Goal: Check status

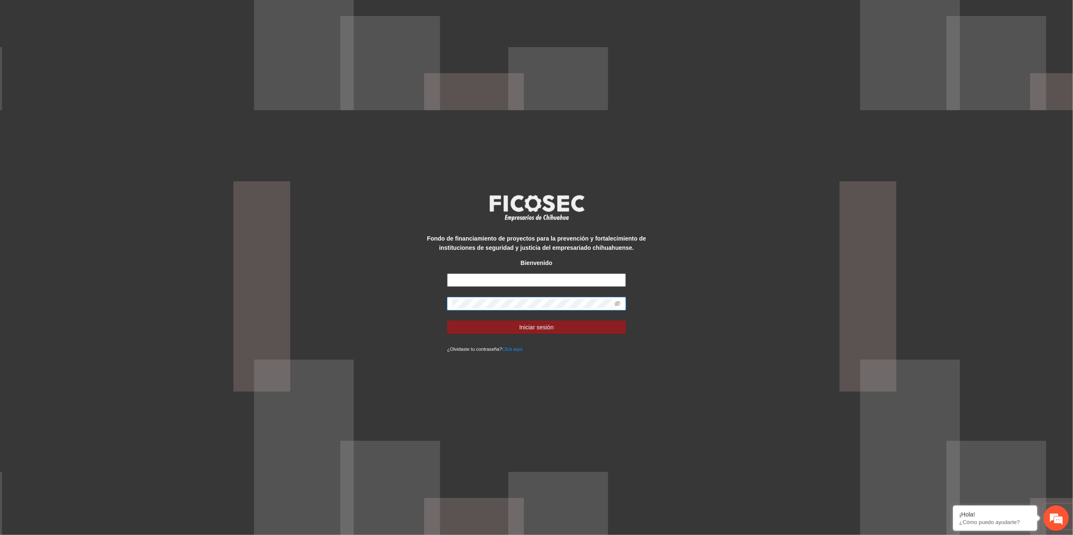
type input "**********"
click at [277, 356] on div "**********" at bounding box center [536, 267] width 1073 height 535
click at [615, 304] on icon "eye-invisible" at bounding box center [618, 303] width 6 height 5
click at [462, 330] on button "Iniciar sesión" at bounding box center [536, 327] width 179 height 13
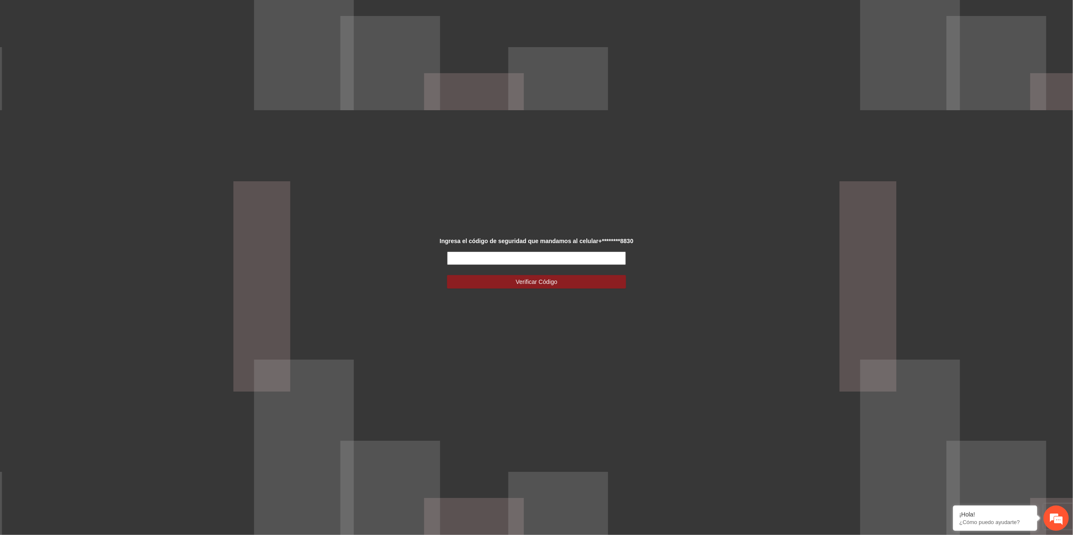
click at [541, 263] on input "text" at bounding box center [536, 258] width 179 height 13
type input "******"
drag, startPoint x: 522, startPoint y: 287, endPoint x: 475, endPoint y: 285, distance: 47.2
click at [512, 285] on button "Verificar Código" at bounding box center [536, 281] width 179 height 13
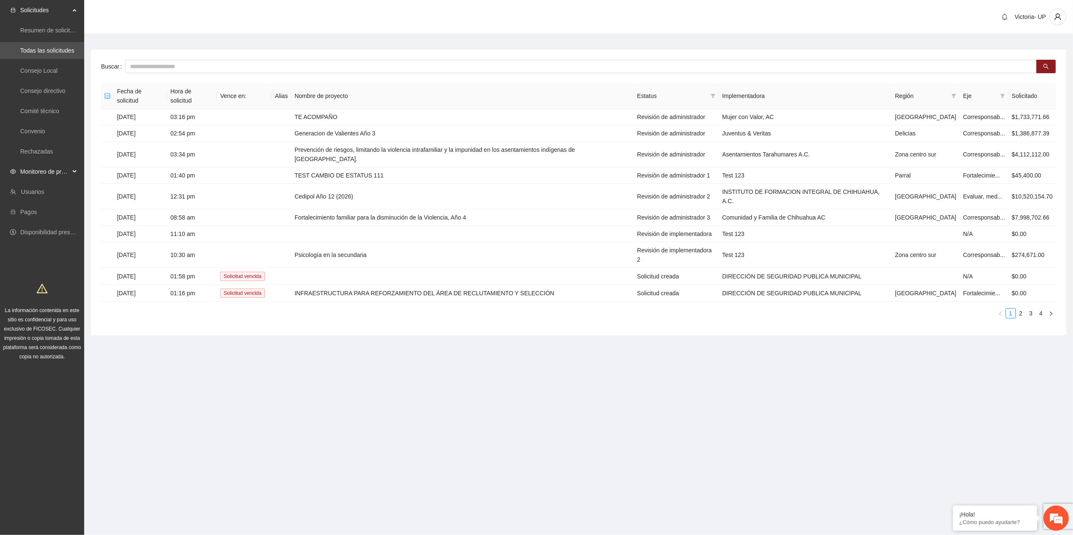
click at [59, 175] on span "Monitoreo de proyectos" at bounding box center [45, 171] width 50 height 17
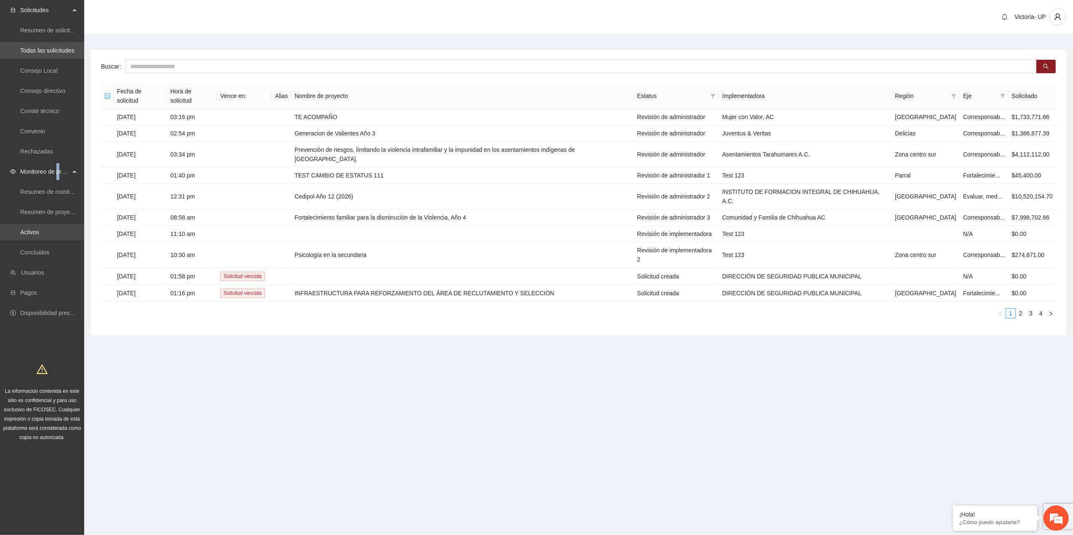
drag, startPoint x: 57, startPoint y: 176, endPoint x: 27, endPoint y: 231, distance: 62.9
click at [27, 231] on link "Activos" at bounding box center [29, 232] width 19 height 7
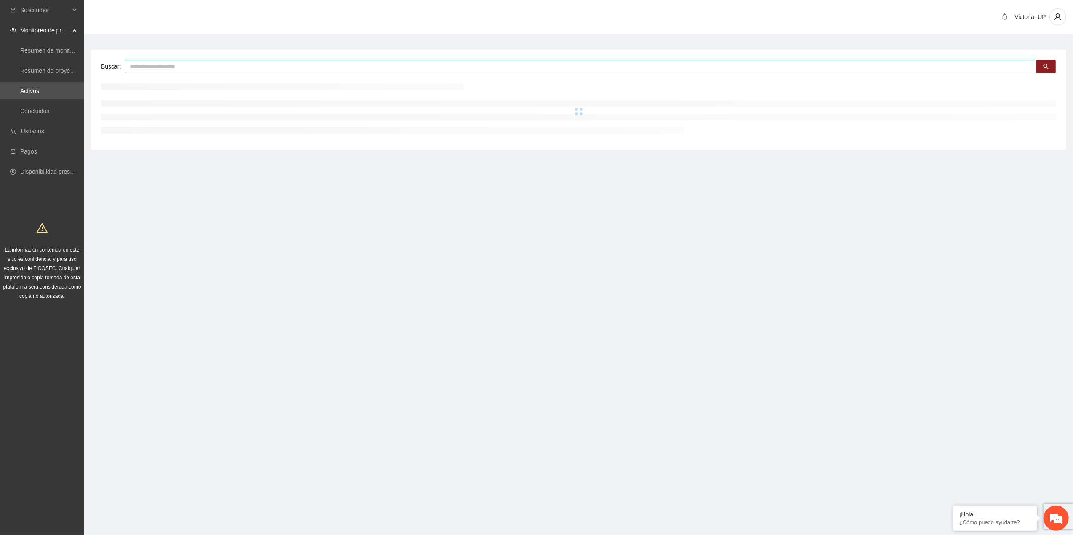
click at [269, 69] on input "text" at bounding box center [581, 66] width 912 height 13
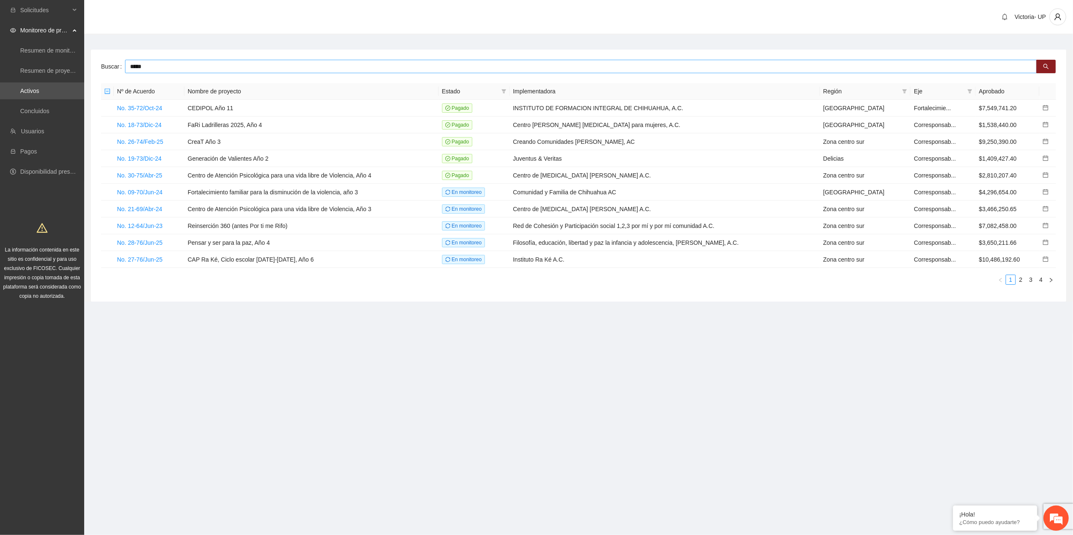
type input "*****"
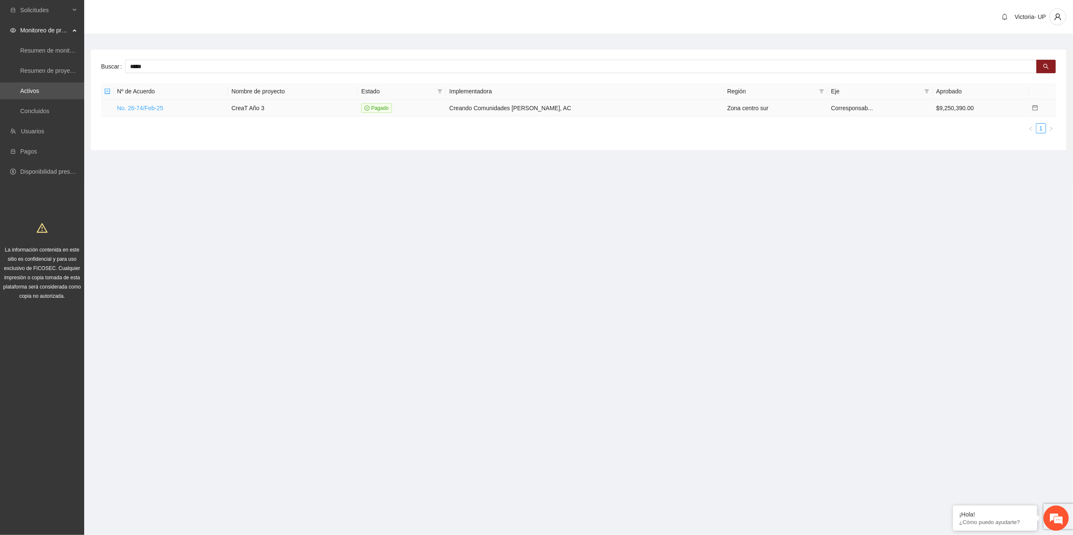
click at [128, 105] on link "No. 26-74/Feb-25" at bounding box center [140, 108] width 46 height 7
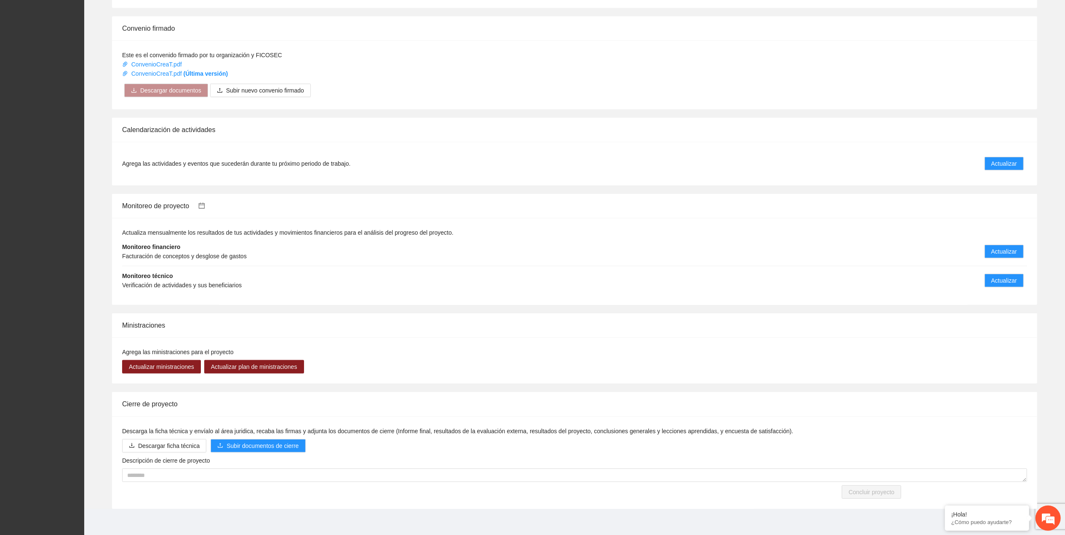
scroll to position [546, 0]
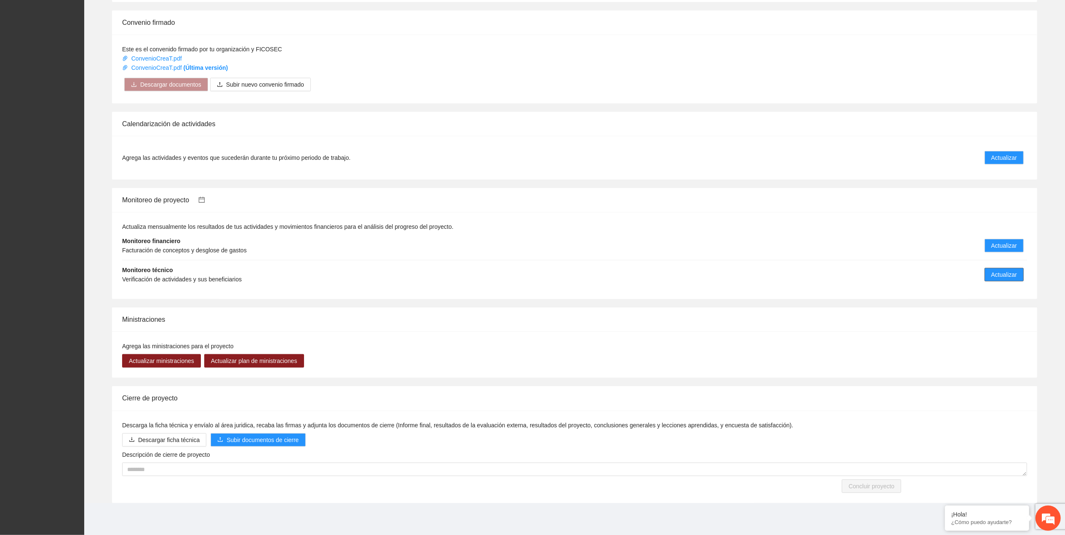
click at [1005, 272] on span "Actualizar" at bounding box center [1004, 274] width 26 height 9
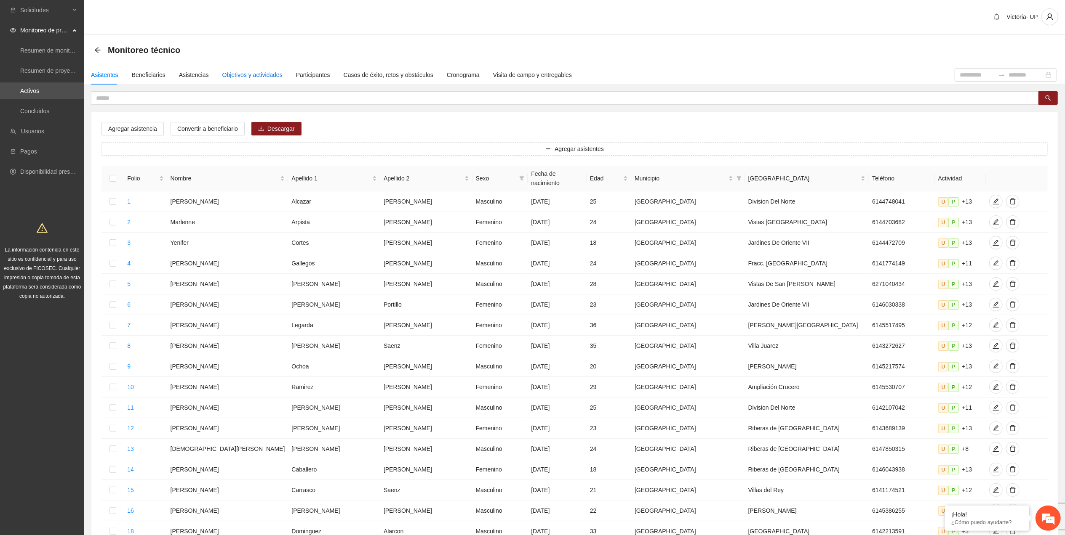
click at [237, 71] on div "Objetivos y actividades" at bounding box center [252, 74] width 60 height 9
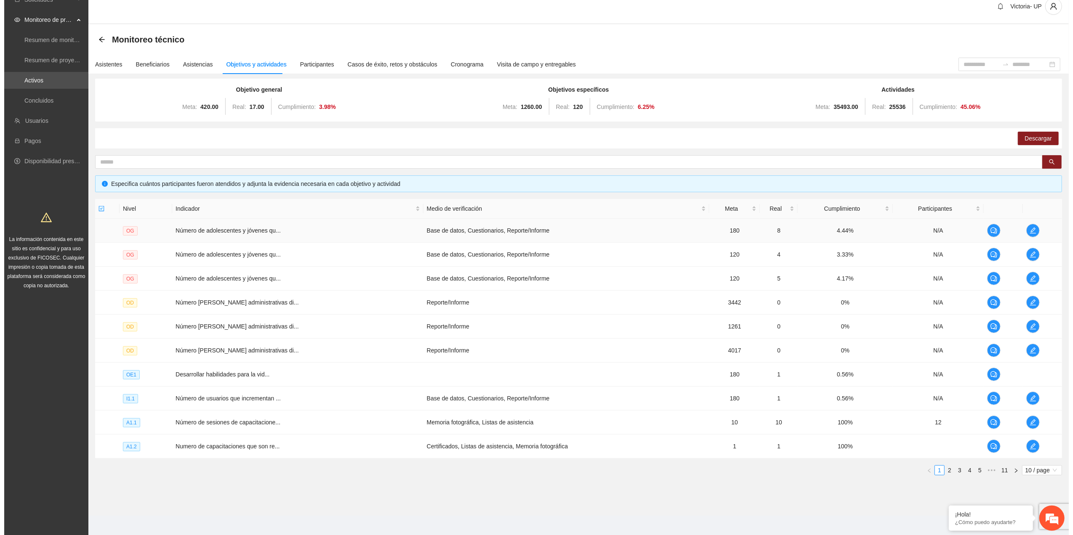
scroll to position [17, 0]
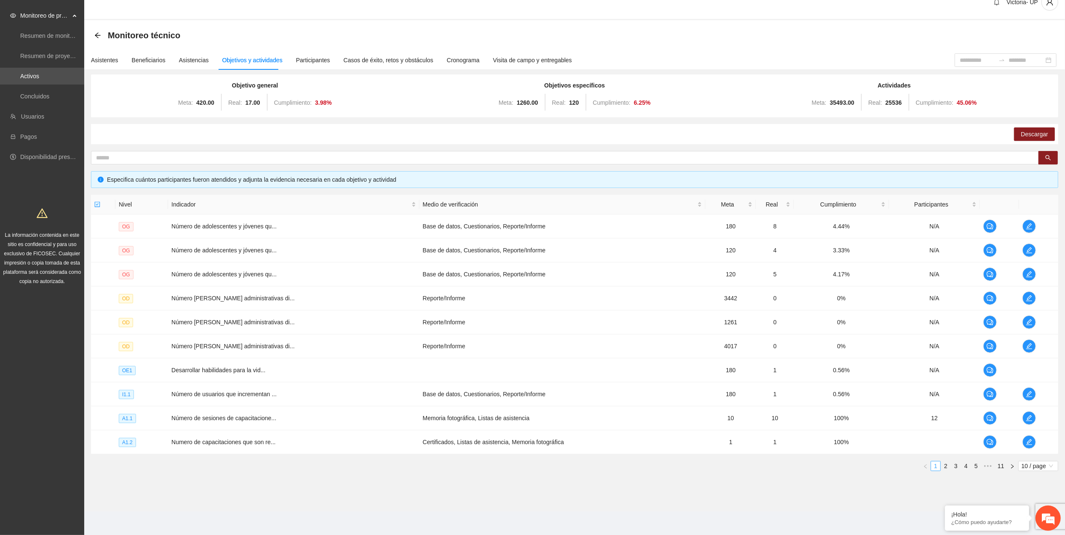
click at [939, 465] on link "1" at bounding box center [935, 466] width 9 height 9
click at [949, 467] on link "2" at bounding box center [945, 466] width 9 height 9
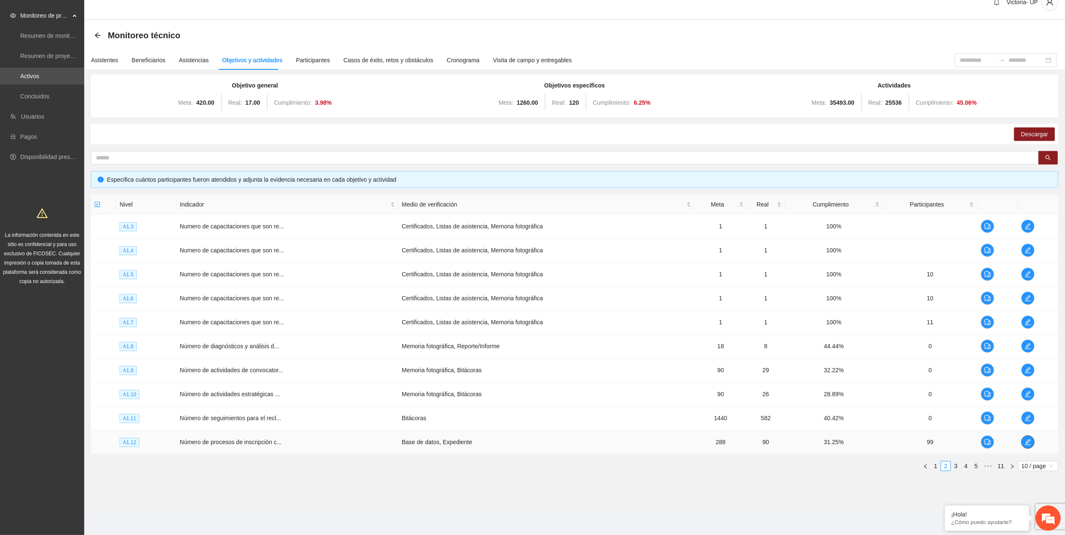
click at [1026, 442] on icon "edit" at bounding box center [1027, 442] width 7 height 7
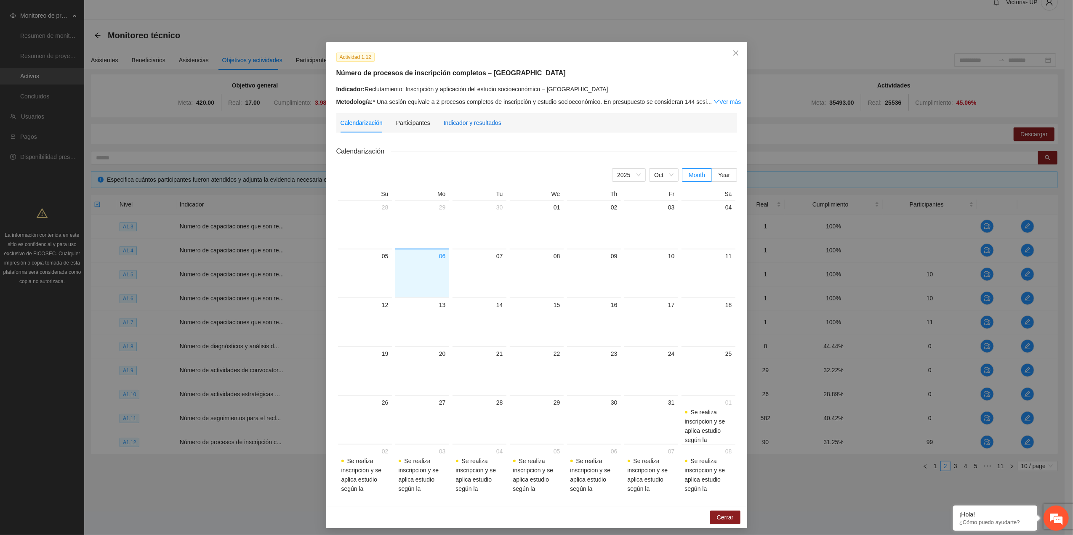
click at [476, 118] on div "Indicador y resultados" at bounding box center [473, 122] width 58 height 9
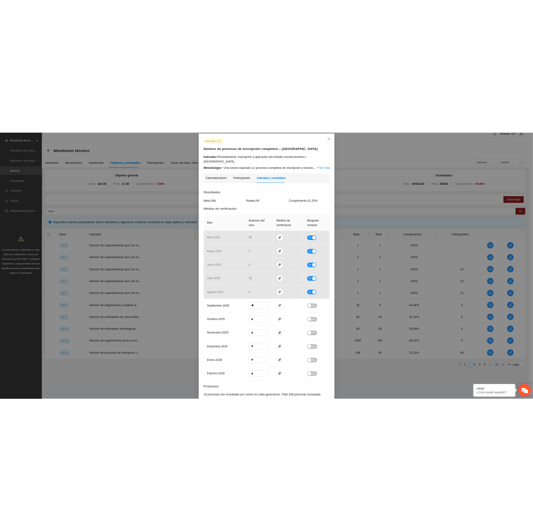
scroll to position [0, 0]
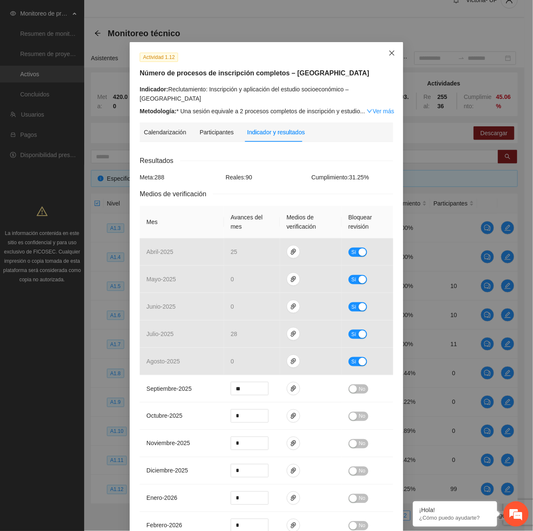
click at [391, 56] on span "Close" at bounding box center [392, 53] width 23 height 23
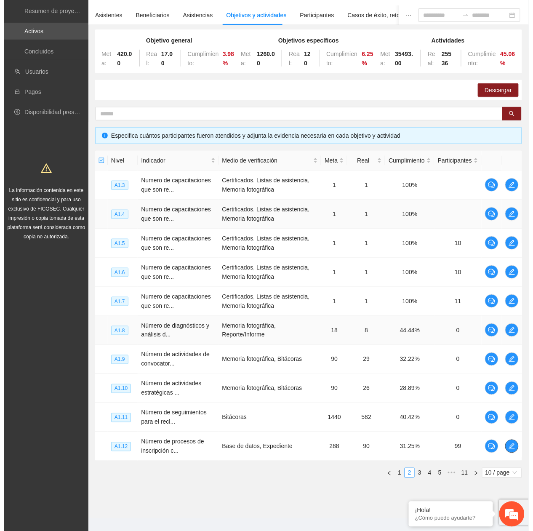
scroll to position [72, 0]
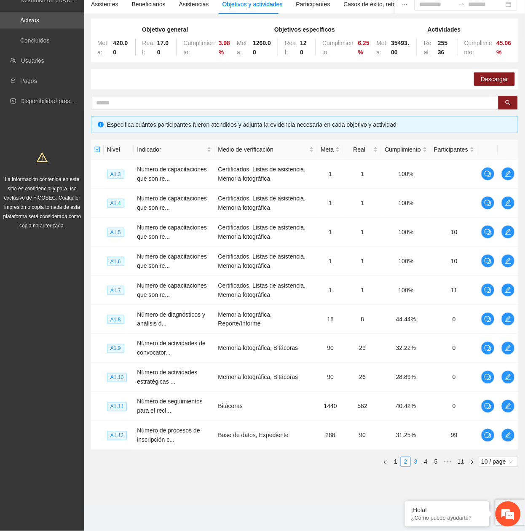
click at [413, 460] on link "3" at bounding box center [415, 461] width 9 height 9
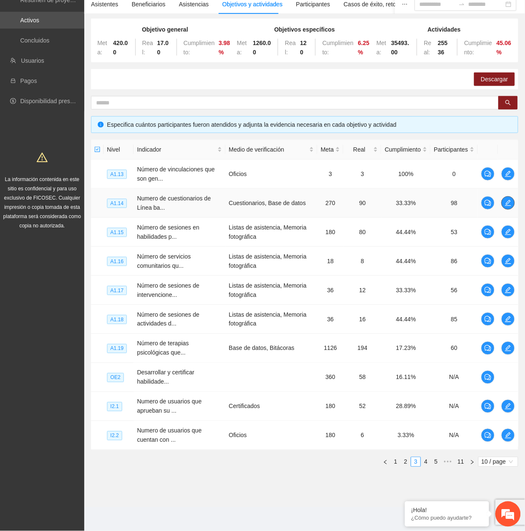
click at [506, 204] on icon "edit" at bounding box center [507, 203] width 7 height 7
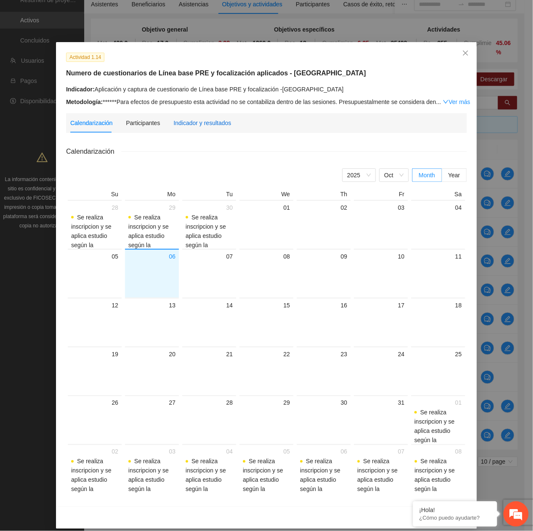
click at [183, 122] on div "Indicador y resultados" at bounding box center [202, 122] width 58 height 9
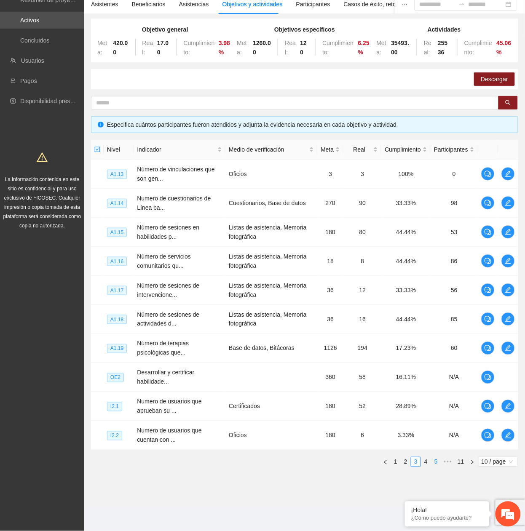
click at [435, 464] on link "5" at bounding box center [435, 461] width 9 height 9
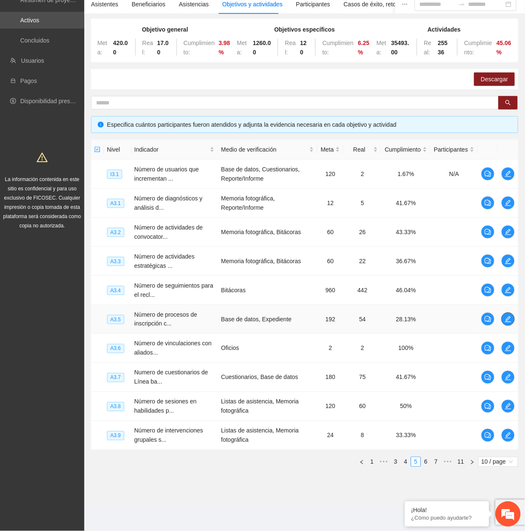
click at [509, 317] on icon "edit" at bounding box center [507, 319] width 7 height 7
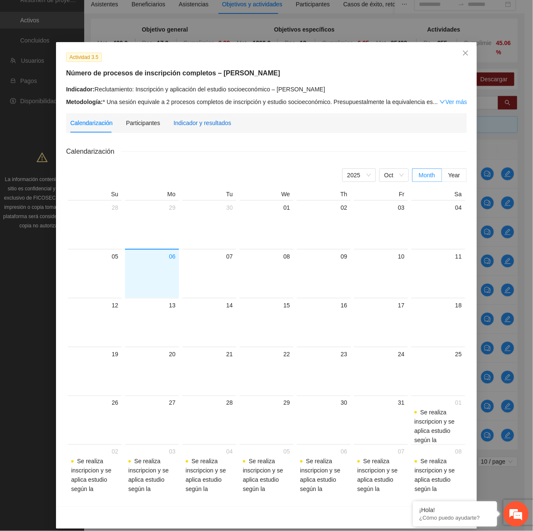
drag, startPoint x: 198, startPoint y: 118, endPoint x: 192, endPoint y: 125, distance: 9.0
click at [197, 121] on div "Indicador y resultados" at bounding box center [202, 122] width 58 height 9
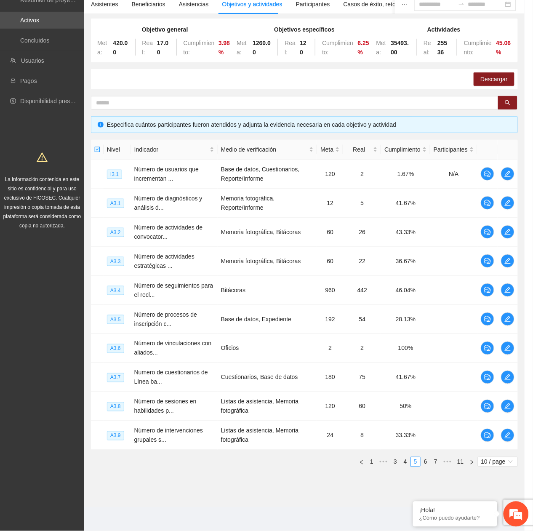
scroll to position [42, 0]
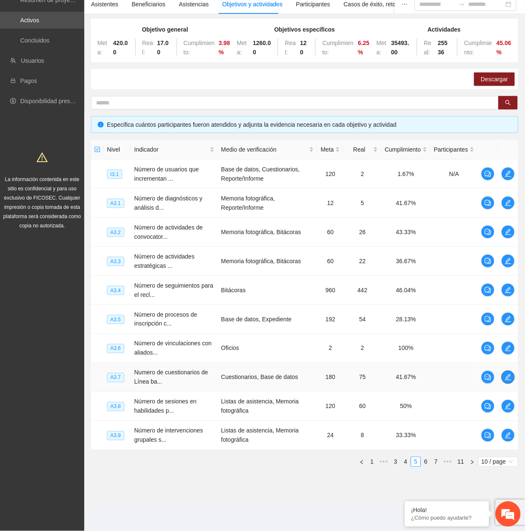
click at [507, 381] on button "button" at bounding box center [507, 376] width 13 height 13
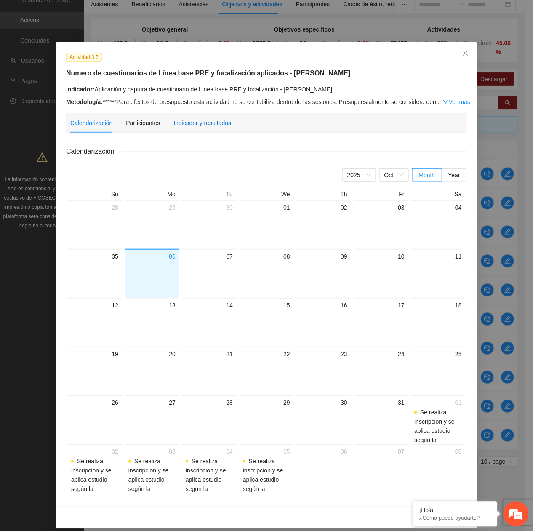
click at [182, 122] on div "Indicador y resultados" at bounding box center [202, 122] width 58 height 9
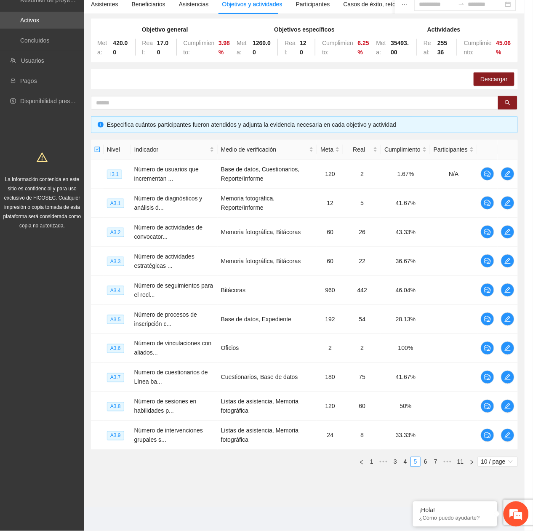
scroll to position [52, 0]
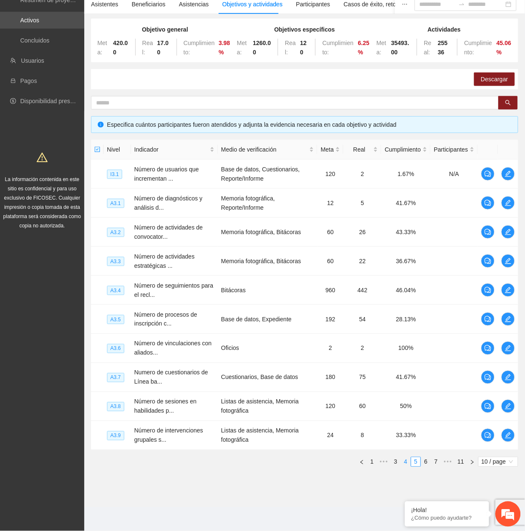
drag, startPoint x: 405, startPoint y: 455, endPoint x: 408, endPoint y: 460, distance: 5.3
click at [406, 460] on div "Nivel Indicador Medio de verificación Meta Real Cumplimiento Participantes I3.1…" at bounding box center [304, 303] width 427 height 327
click at [429, 461] on link "6" at bounding box center [425, 461] width 9 height 9
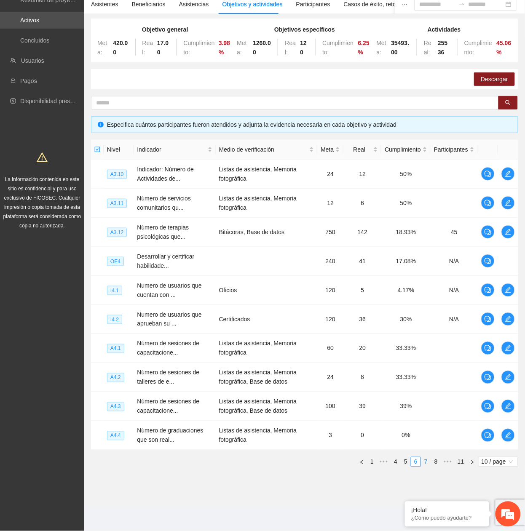
click at [429, 461] on link "7" at bounding box center [425, 461] width 9 height 9
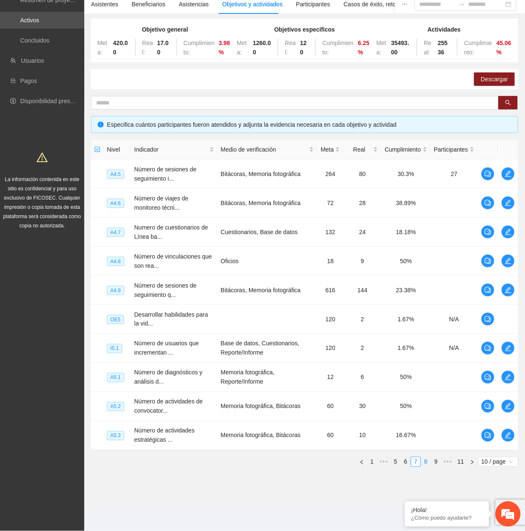
click at [429, 462] on link "8" at bounding box center [425, 461] width 9 height 9
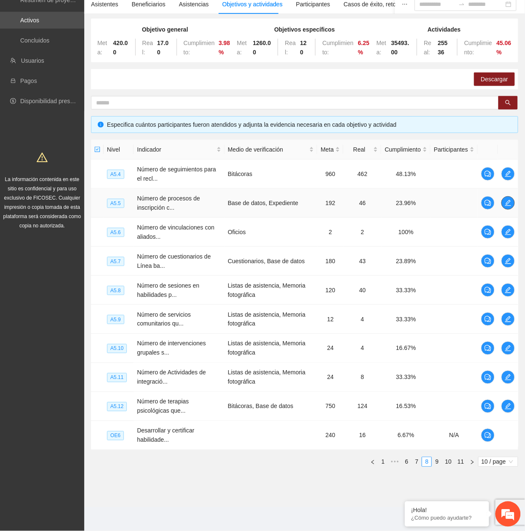
click at [502, 206] on button "button" at bounding box center [507, 202] width 13 height 13
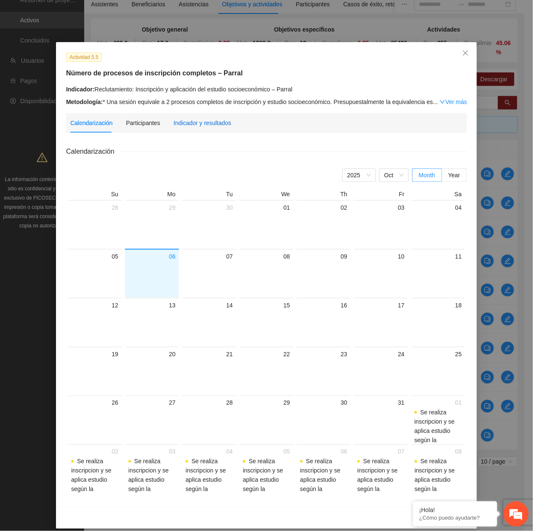
click at [176, 122] on div "Indicador y resultados" at bounding box center [202, 122] width 58 height 9
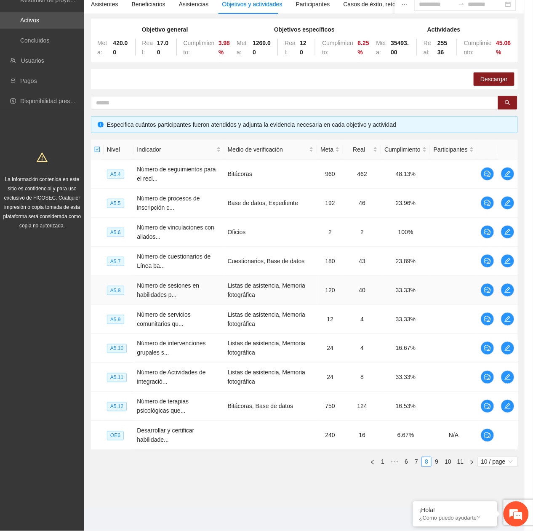
scroll to position [42, 0]
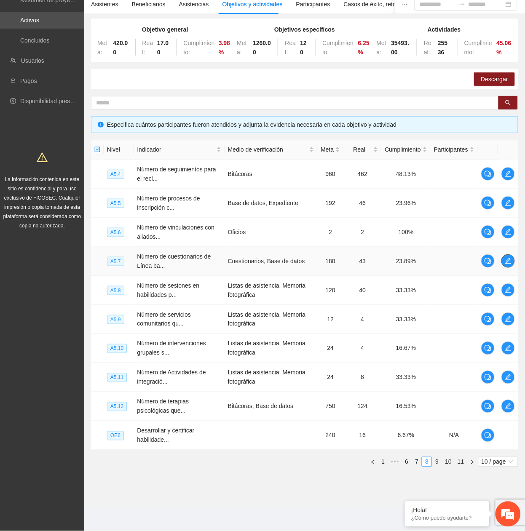
click at [509, 258] on icon "edit" at bounding box center [508, 261] width 6 height 6
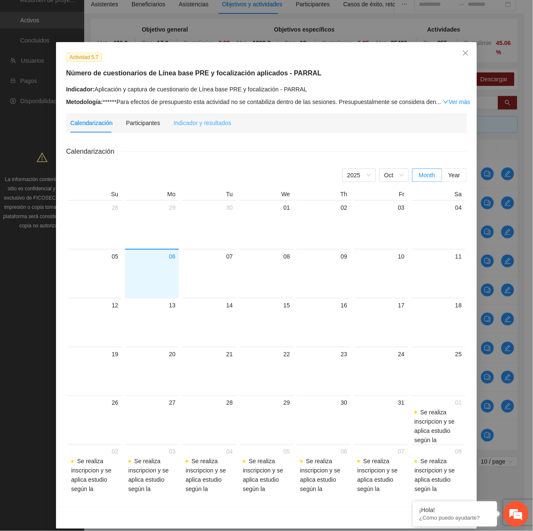
click at [189, 128] on div "Indicador y resultados" at bounding box center [202, 122] width 58 height 19
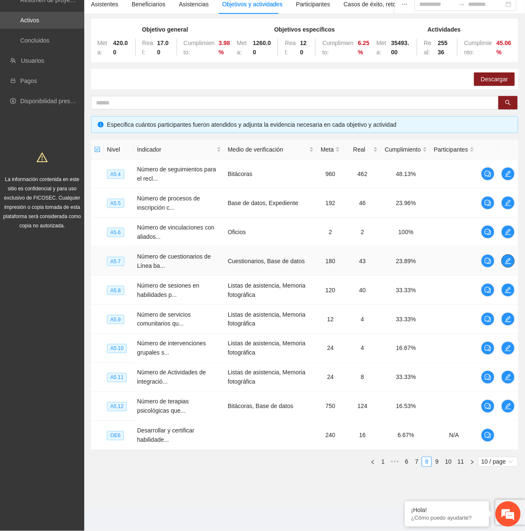
click at [510, 261] on icon "edit" at bounding box center [507, 261] width 7 height 7
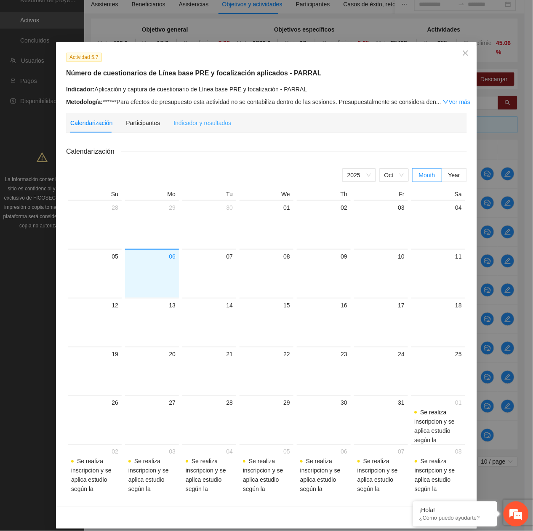
click at [187, 129] on div "Indicador y resultados" at bounding box center [202, 122] width 58 height 19
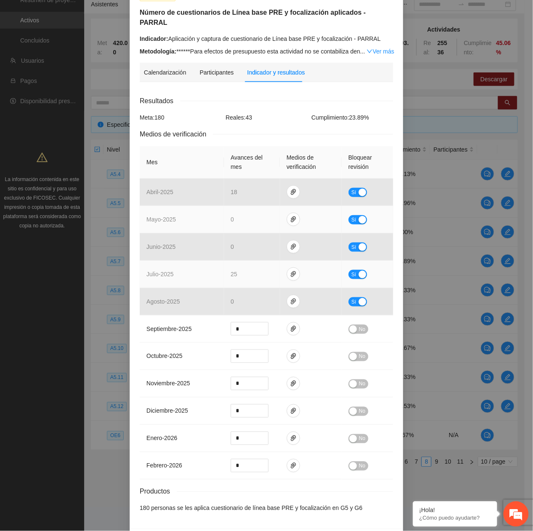
scroll to position [84, 0]
